Goal: Transaction & Acquisition: Purchase product/service

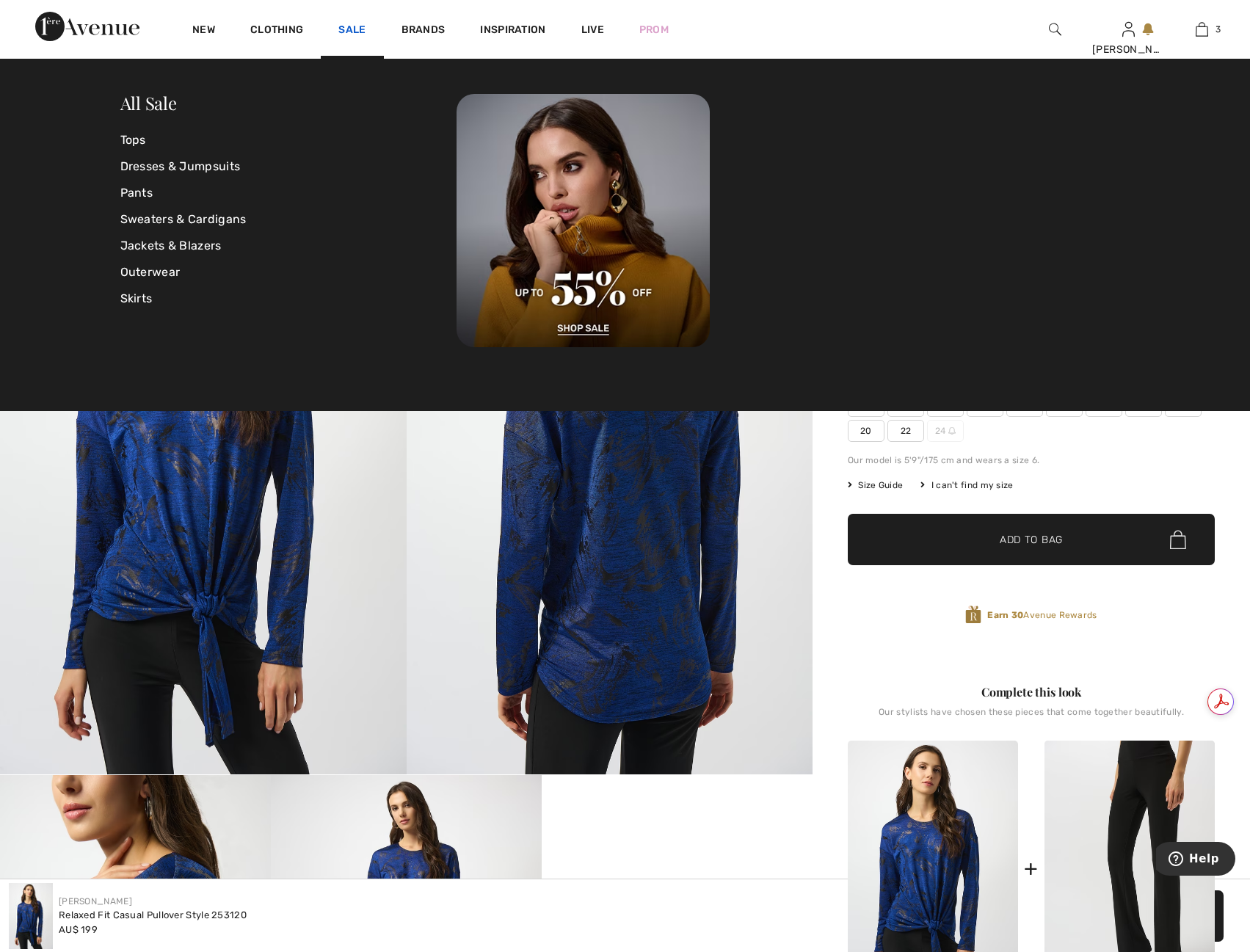
click at [354, 29] on link "Sale" at bounding box center [351, 31] width 27 height 15
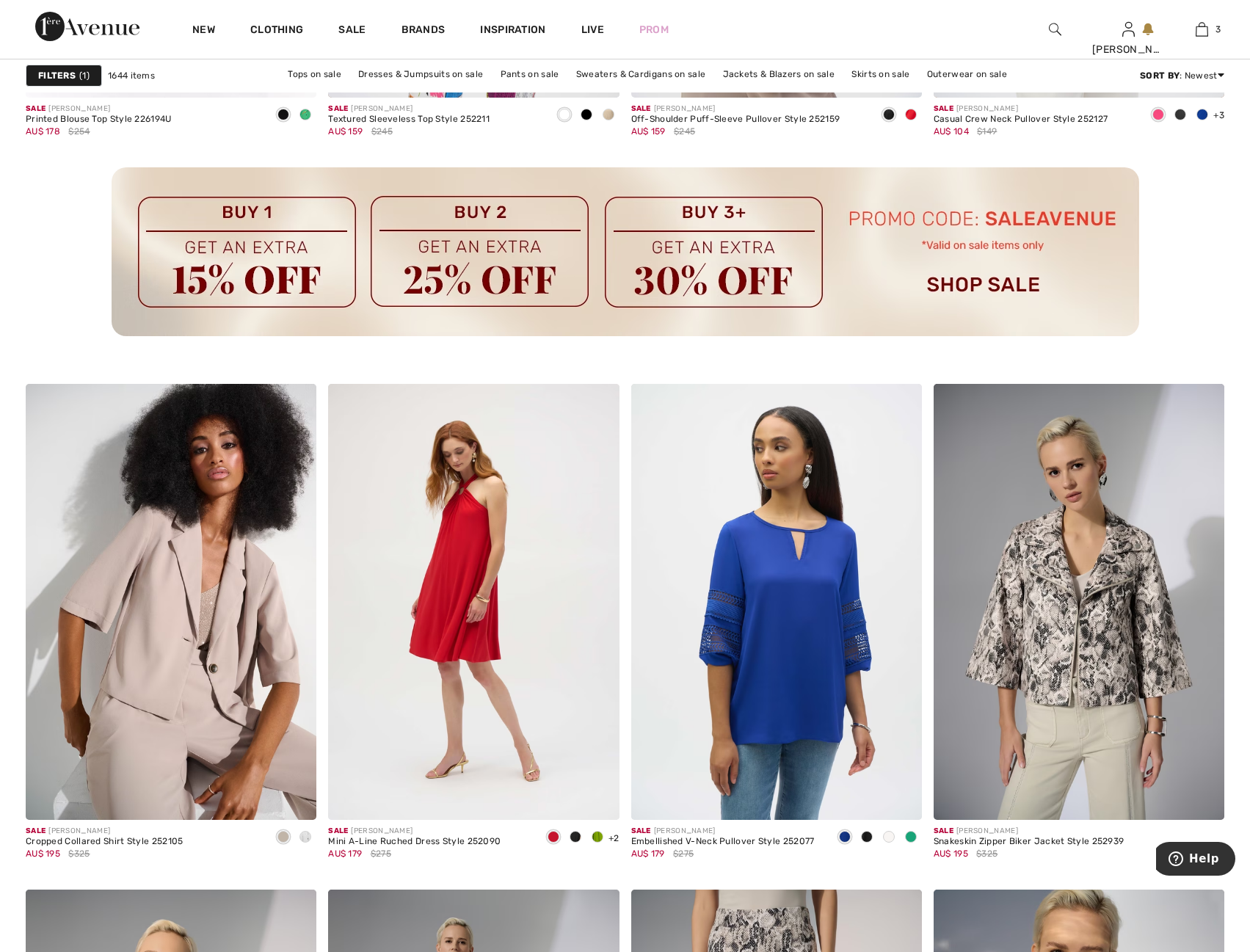
scroll to position [2202, 0]
